Goal: Information Seeking & Learning: Learn about a topic

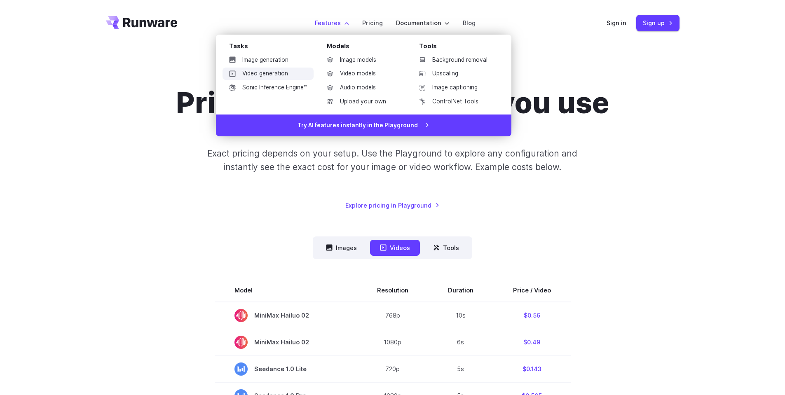
click at [283, 72] on link "Video generation" at bounding box center [268, 74] width 91 height 12
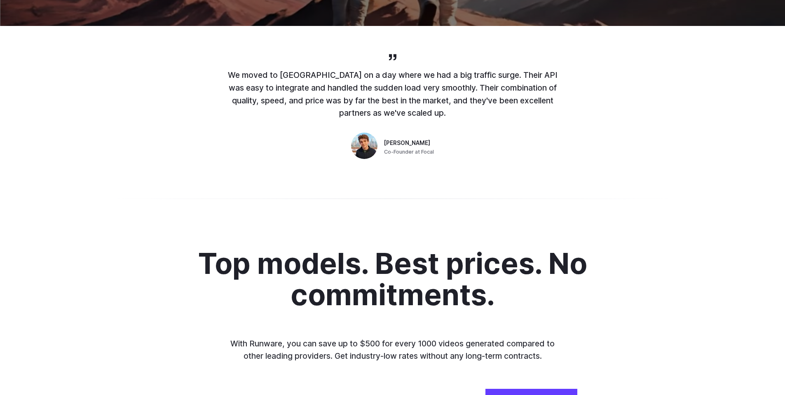
scroll to position [49, 0]
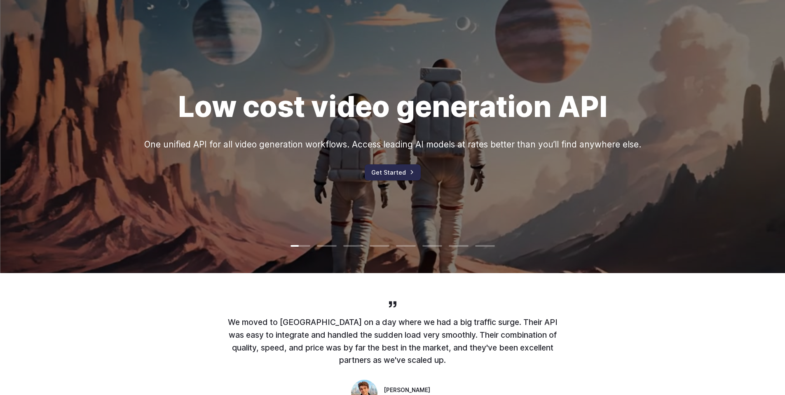
click at [408, 178] on link "Get Started" at bounding box center [393, 172] width 56 height 16
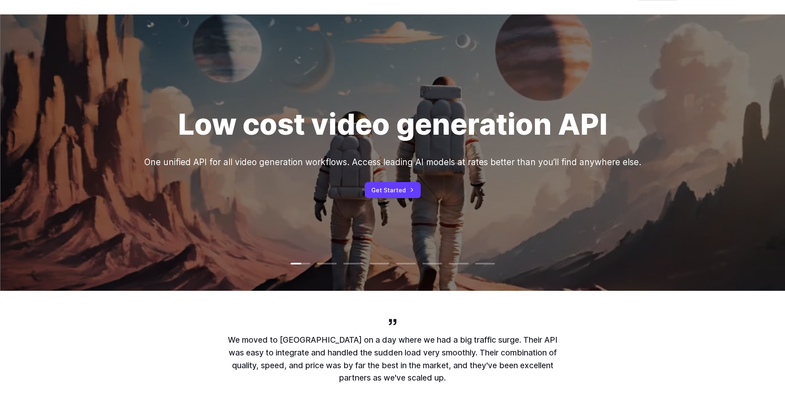
scroll to position [0, 0]
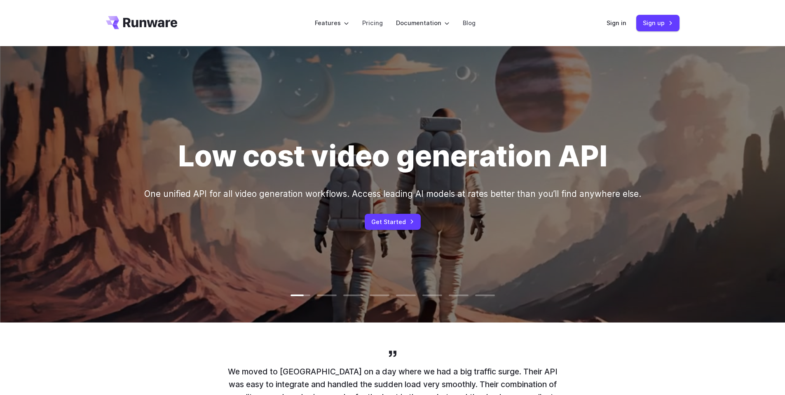
click at [251, 159] on h1 "Low cost video generation API" at bounding box center [392, 156] width 429 height 35
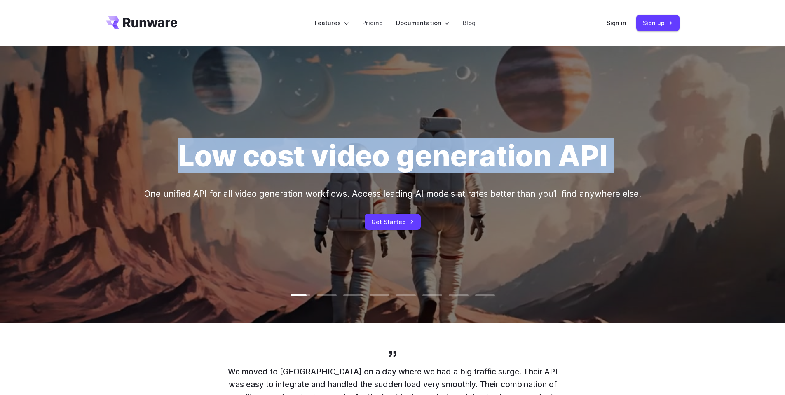
click at [251, 159] on h1 "Low cost video generation API" at bounding box center [392, 156] width 429 height 35
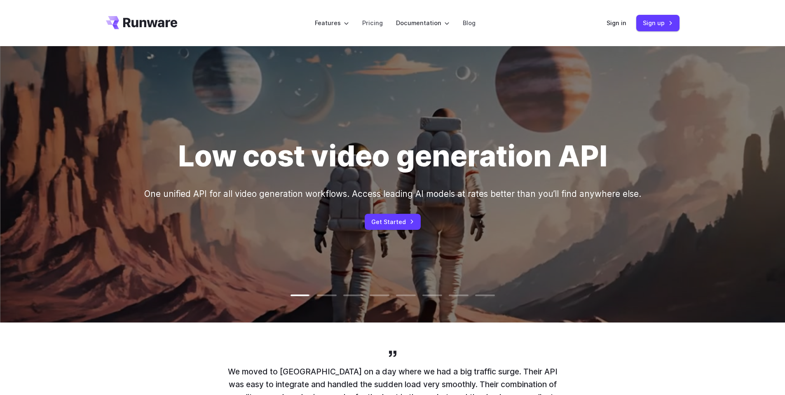
click at [158, 198] on p "One unified API for all video generation workflows. Access leading AI models at…" at bounding box center [392, 194] width 497 height 14
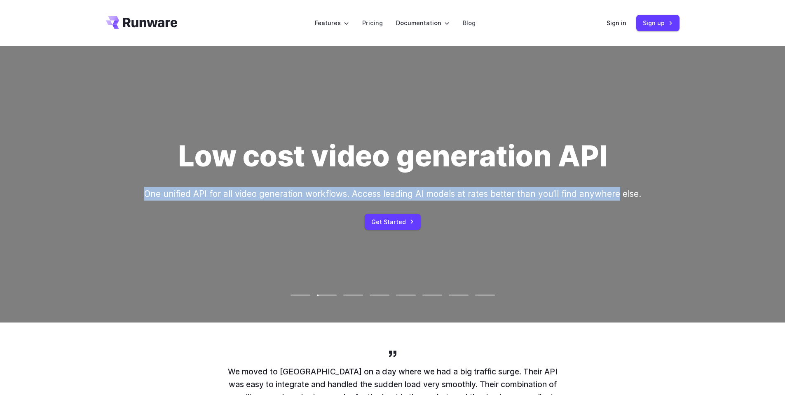
drag, startPoint x: 158, startPoint y: 198, endPoint x: 615, endPoint y: 192, distance: 457.1
click at [615, 192] on p "One unified API for all video generation workflows. Access leading AI models at…" at bounding box center [392, 194] width 497 height 14
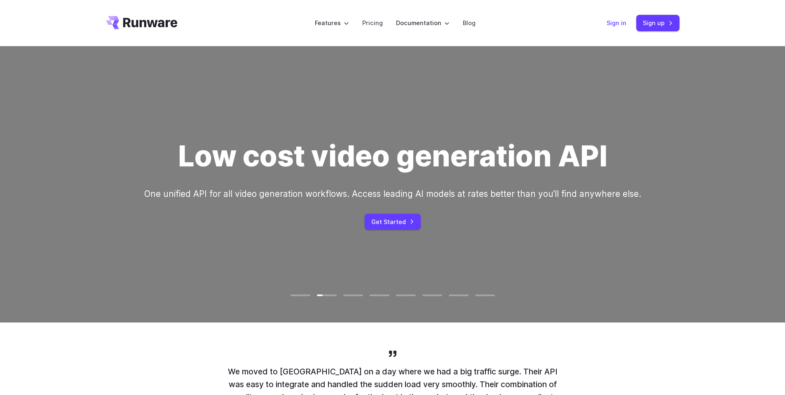
click at [616, 23] on link "Sign in" at bounding box center [617, 22] width 20 height 9
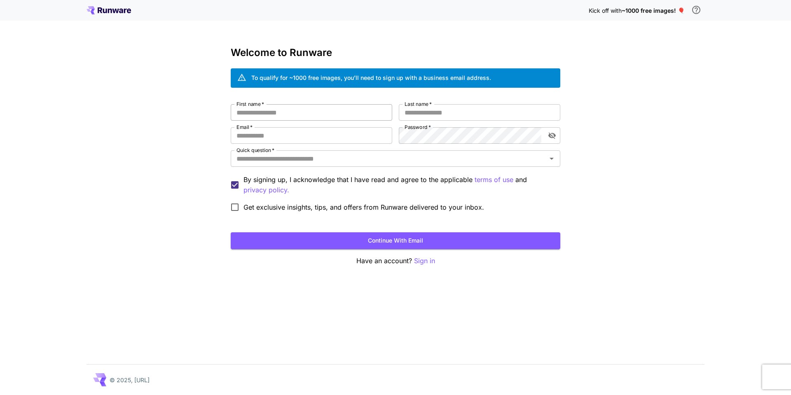
click at [265, 108] on input "First name   *" at bounding box center [312, 112] width 162 height 16
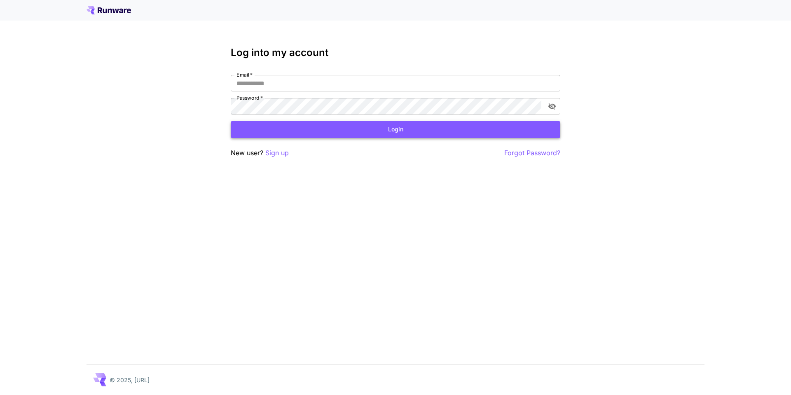
type input "**********"
click at [303, 129] on button "Login" at bounding box center [396, 129] width 330 height 17
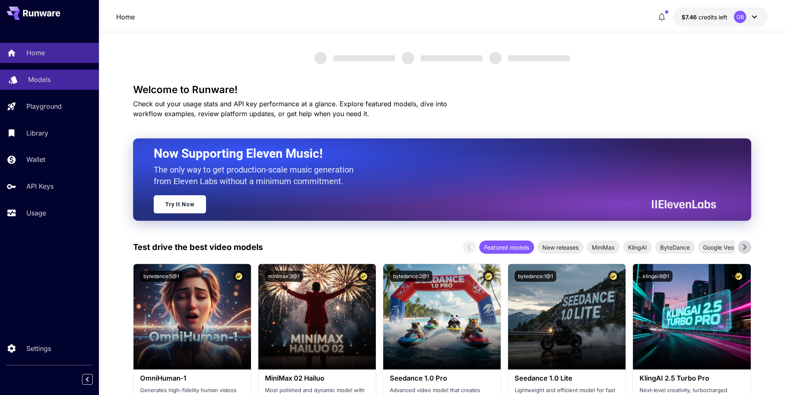
click at [57, 83] on div "Models" at bounding box center [60, 80] width 64 height 10
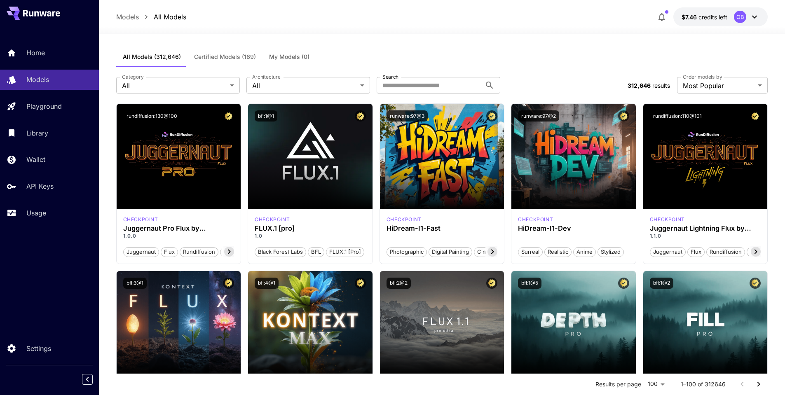
click at [40, 20] on div at bounding box center [49, 13] width 99 height 26
click at [40, 14] on icon at bounding box center [42, 13] width 7 height 5
click at [46, 47] on link "Home" at bounding box center [49, 53] width 99 height 20
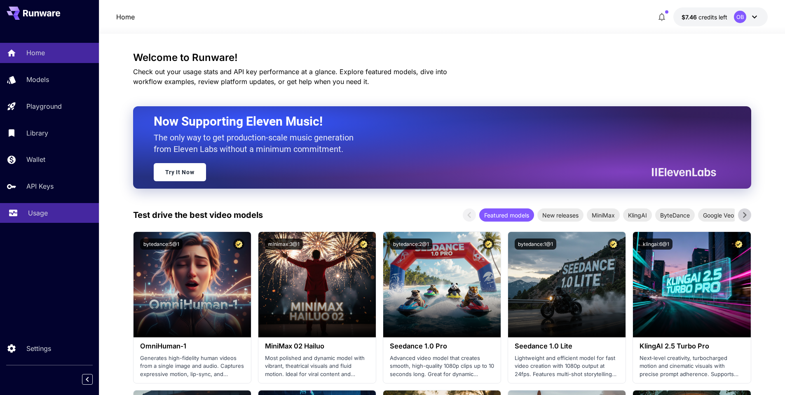
click at [33, 220] on link "Usage" at bounding box center [49, 213] width 99 height 20
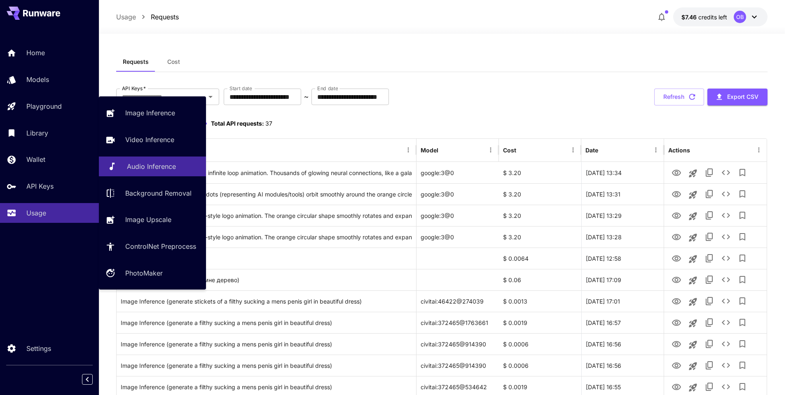
click at [164, 159] on link "Audio Inference" at bounding box center [152, 167] width 107 height 20
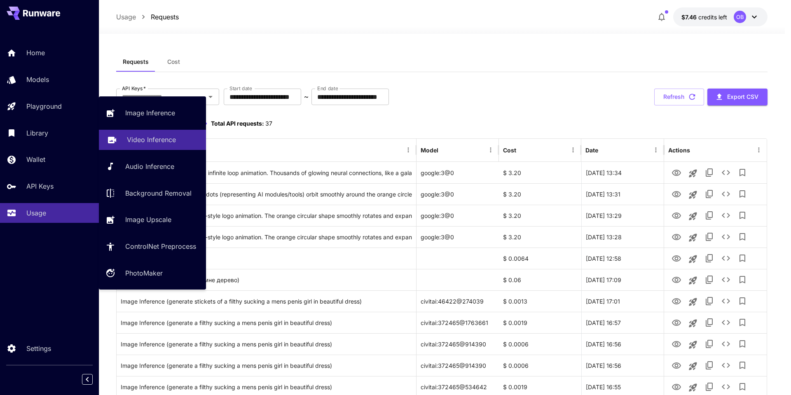
click at [144, 137] on p "Video Inference" at bounding box center [151, 140] width 49 height 10
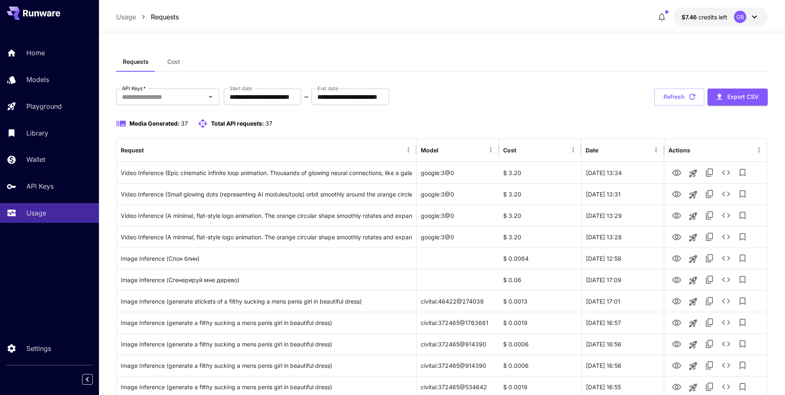
click at [68, 50] on div "Home" at bounding box center [60, 53] width 64 height 10
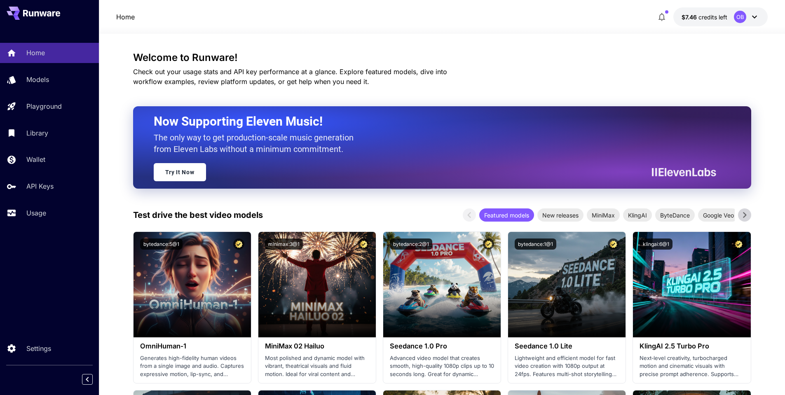
click at [116, 15] on p "Home" at bounding box center [125, 17] width 19 height 10
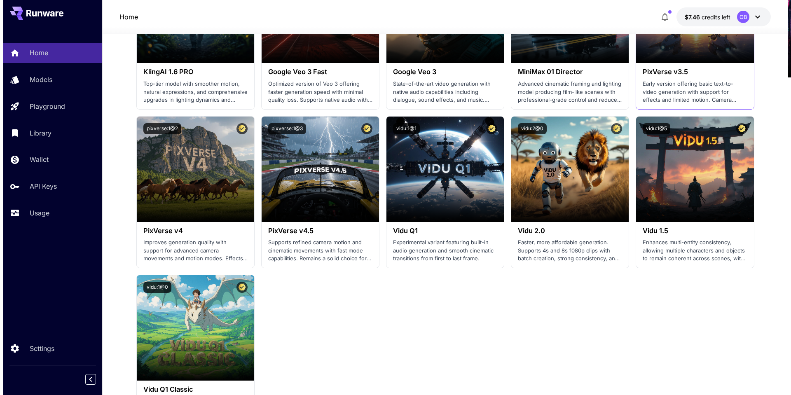
scroll to position [593, 0]
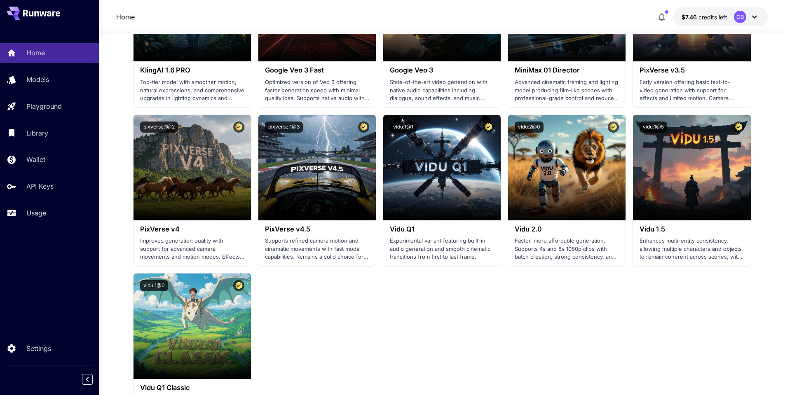
click at [732, 15] on button "$7.46 credits left OB" at bounding box center [720, 16] width 94 height 19
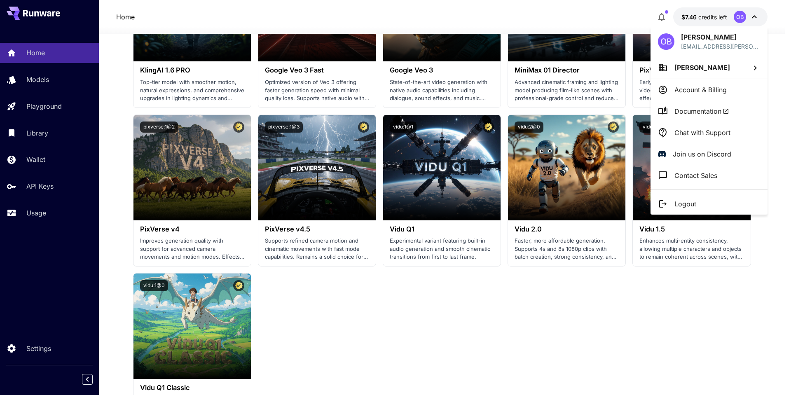
click at [700, 87] on p "Account & Billing" at bounding box center [701, 90] width 52 height 10
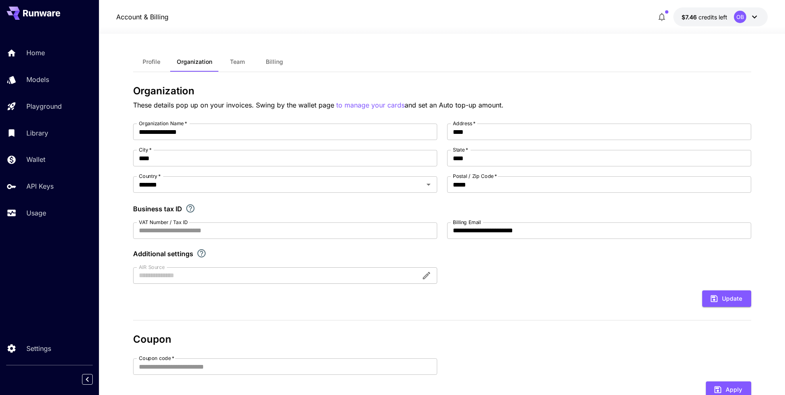
drag, startPoint x: 145, startPoint y: 61, endPoint x: 110, endPoint y: 97, distance: 50.7
click at [145, 61] on span "Profile" at bounding box center [152, 61] width 18 height 7
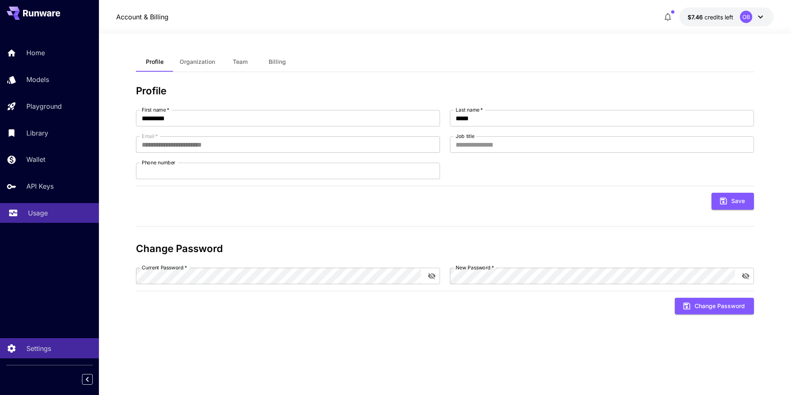
click at [47, 211] on p "Usage" at bounding box center [38, 213] width 20 height 10
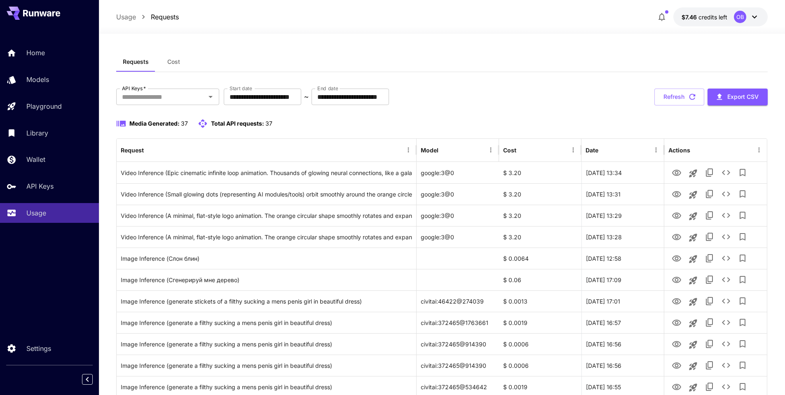
click at [284, 33] on div at bounding box center [442, 29] width 686 height 10
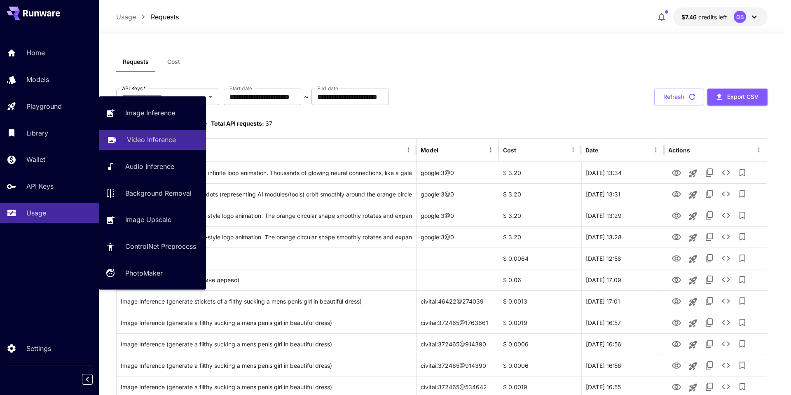
click at [138, 131] on link "Video Inference" at bounding box center [152, 140] width 107 height 20
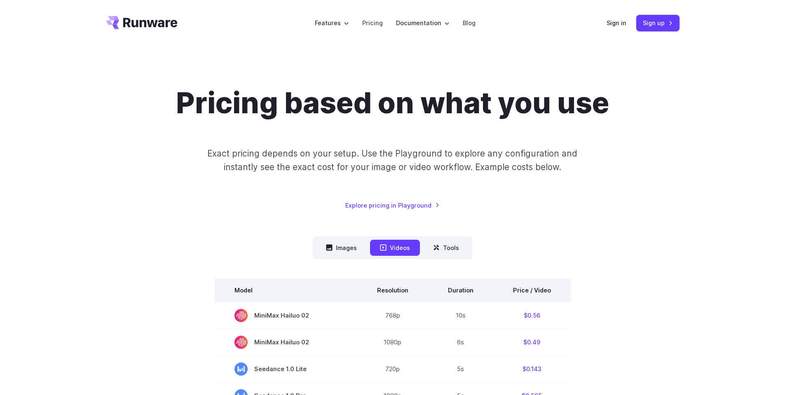
drag, startPoint x: 631, startPoint y: 293, endPoint x: 530, endPoint y: 288, distance: 101.1
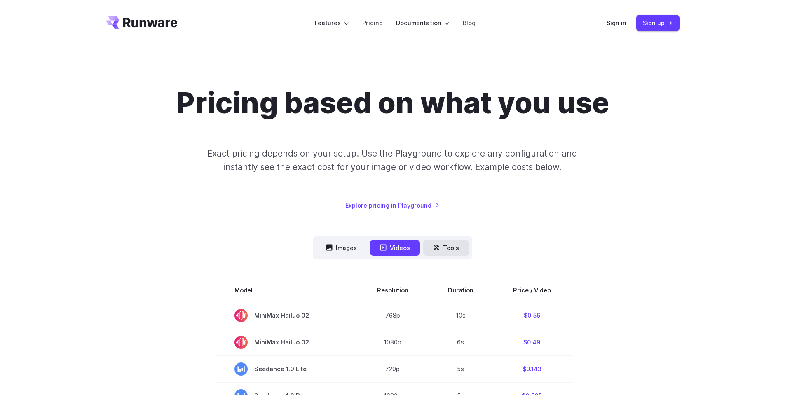
click at [462, 246] on button "Tools" at bounding box center [446, 248] width 46 height 16
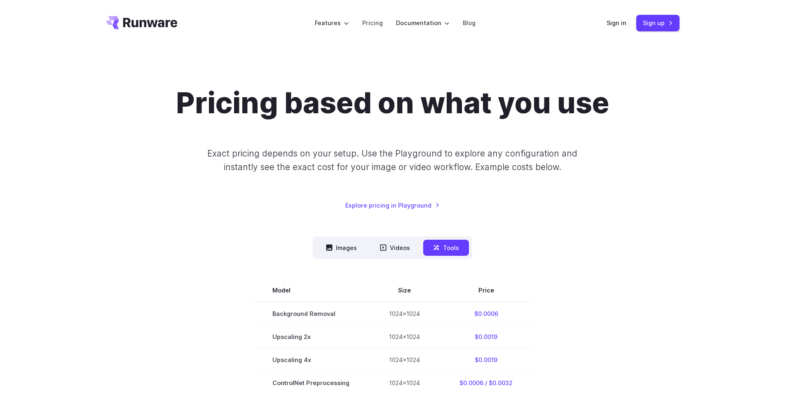
click at [584, 244] on div "Images Videos Tools ****** ****** ***** Model Size Steps Price / Image FLUX.1 […" at bounding box center [393, 316] width 574 height 158
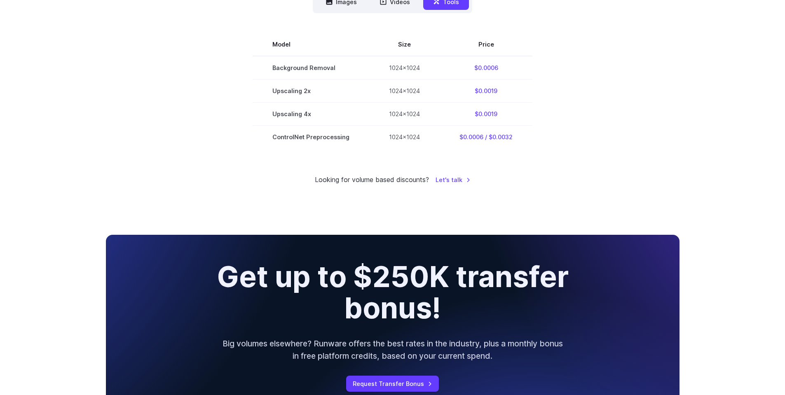
click at [611, 235] on div "Get up to $250K transfer bonus! Big volumes elsewhere? Runware offers the best …" at bounding box center [393, 326] width 574 height 183
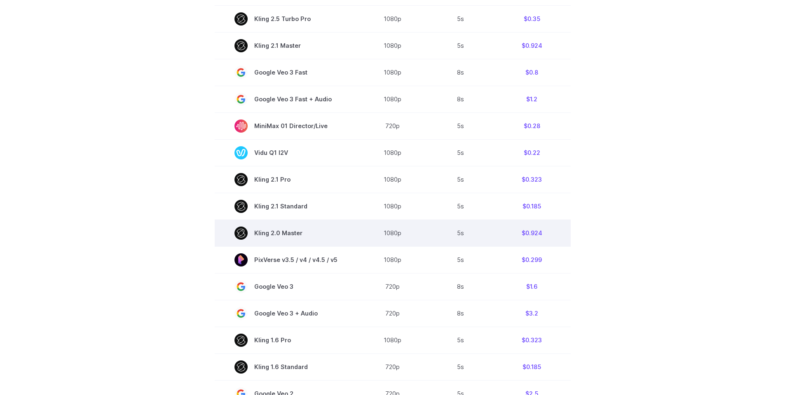
scroll to position [346, 0]
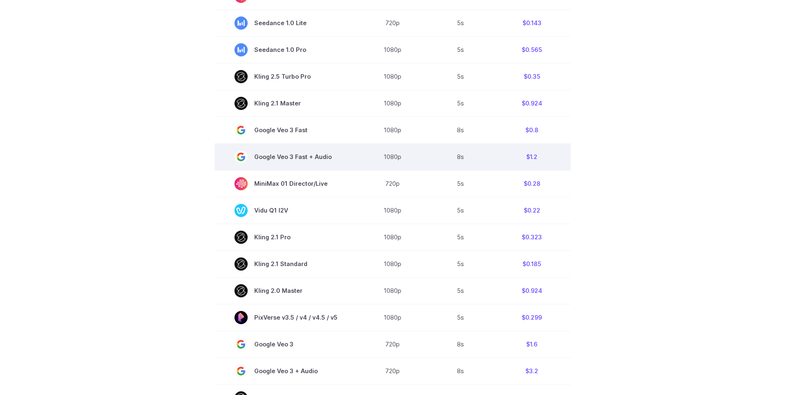
click at [307, 159] on span "Google Veo 3 Fast + Audio" at bounding box center [285, 156] width 103 height 13
drag, startPoint x: 307, startPoint y: 159, endPoint x: 521, endPoint y: 157, distance: 214.3
click at [521, 157] on tr "Google Veo 3 Fast + Audio 1080p 8s $1.2" at bounding box center [393, 156] width 356 height 27
click at [521, 157] on td "$1.2" at bounding box center [531, 156] width 77 height 27
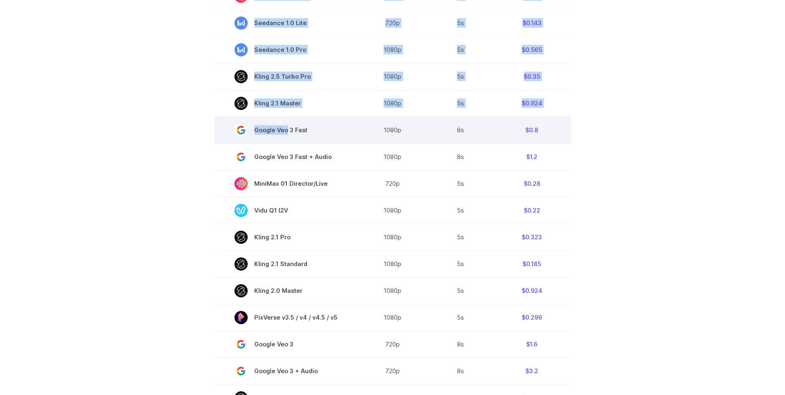
drag, startPoint x: 571, startPoint y: 137, endPoint x: 284, endPoint y: 130, distance: 287.7
click at [284, 130] on section "Model Resolution Duration Price / Video MiniMax Hailuo 02 768p 10s $0.56 MiniMa…" at bounding box center [393, 226] width 574 height 586
click at [284, 130] on span "Google Veo 3 Fast" at bounding box center [285, 130] width 103 height 13
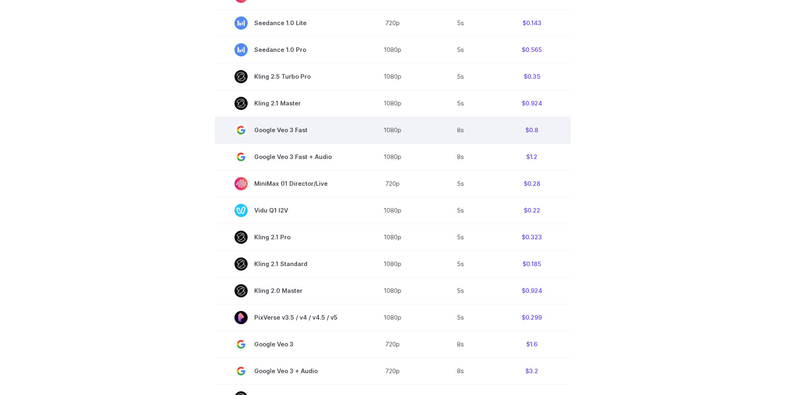
click at [267, 131] on span "Google Veo 3 Fast" at bounding box center [285, 130] width 103 height 13
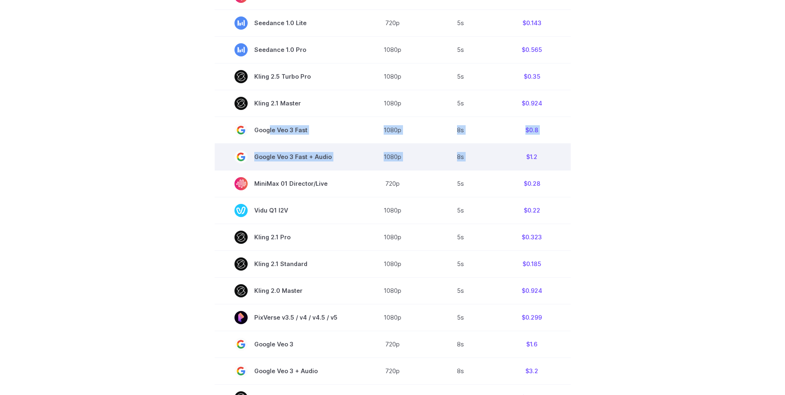
drag, startPoint x: 267, startPoint y: 131, endPoint x: 507, endPoint y: 148, distance: 240.8
click at [507, 148] on tbody "Model Resolution Duration Price / Video MiniMax Hailuo 02 768p 10s $0.56 MiniMa…" at bounding box center [393, 226] width 356 height 586
click at [507, 148] on td "$1.2" at bounding box center [531, 156] width 77 height 27
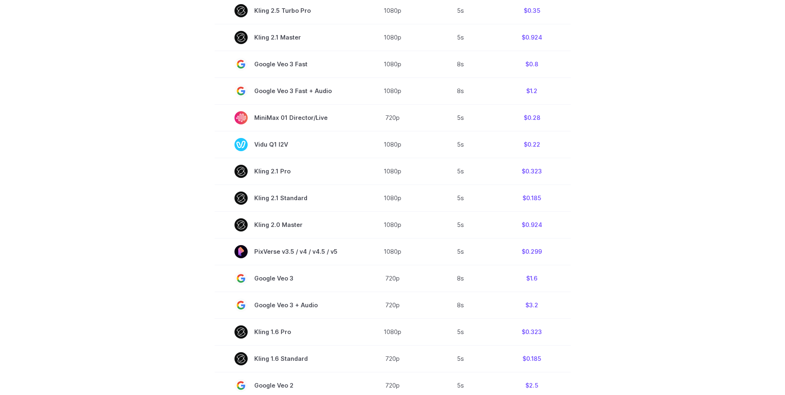
scroll to position [495, 0]
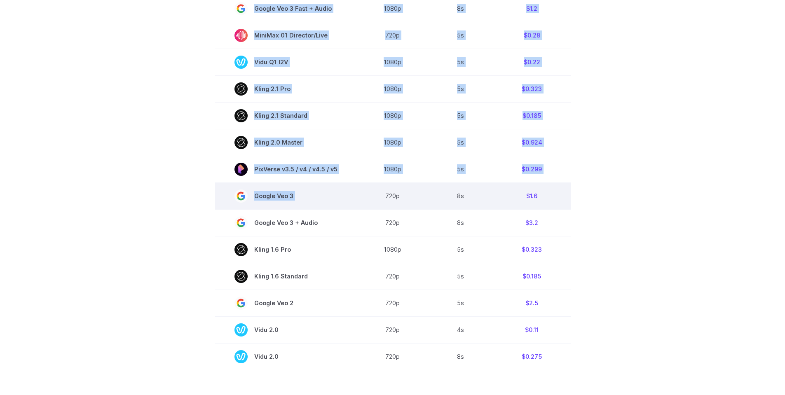
drag, startPoint x: 498, startPoint y: 194, endPoint x: 386, endPoint y: 186, distance: 112.4
click at [386, 186] on section "Model Resolution Duration Price / Video MiniMax Hailuo 02 768p 10s $0.56 MiniMa…" at bounding box center [393, 77] width 574 height 586
click at [386, 186] on td "720p" at bounding box center [392, 196] width 71 height 27
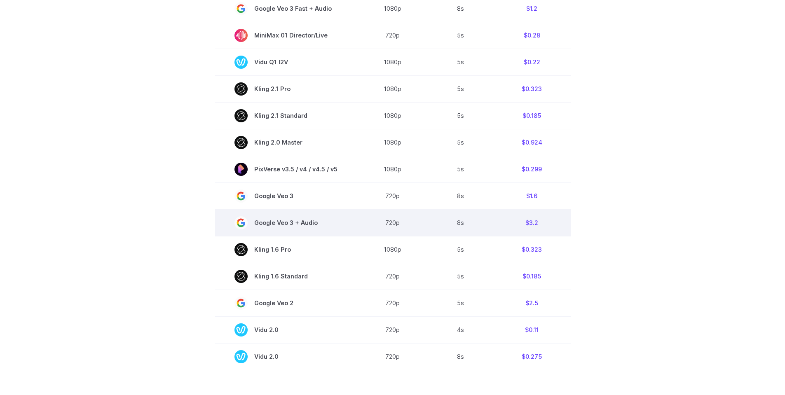
click at [255, 224] on span "Google Veo 3 + Audio" at bounding box center [285, 222] width 103 height 13
drag, startPoint x: 255, startPoint y: 224, endPoint x: 532, endPoint y: 225, distance: 277.8
click at [532, 225] on tr "Google Veo 3 + Audio 720p 8s $3.2" at bounding box center [393, 222] width 356 height 27
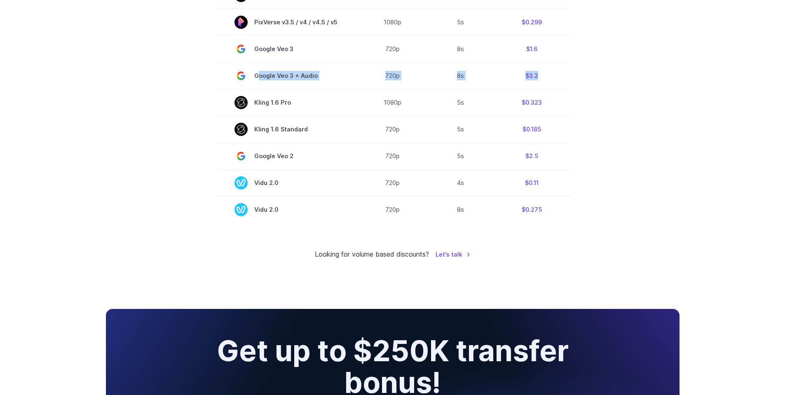
scroll to position [643, 0]
